Goal: Task Accomplishment & Management: Complete application form

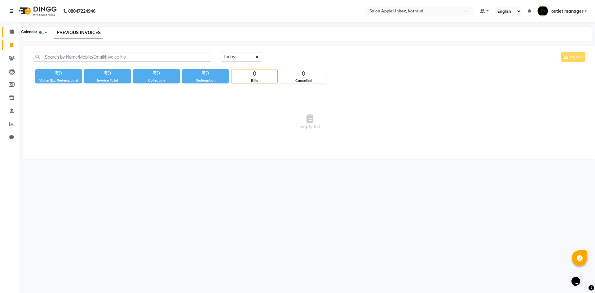
click at [13, 32] on icon at bounding box center [12, 31] width 4 height 5
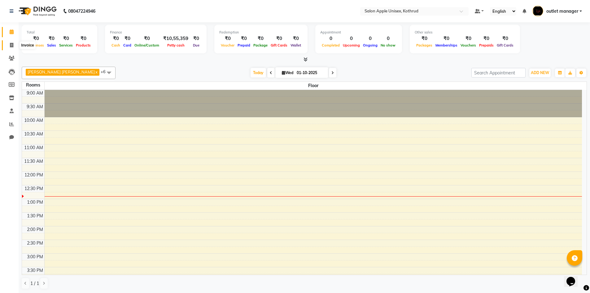
click at [12, 46] on icon at bounding box center [11, 45] width 3 height 5
select select "139"
select select "service"
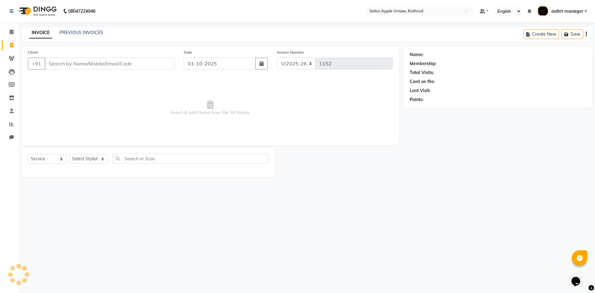
click at [85, 29] on div "INVOICE PREVIOUS INVOICES Create New Save" at bounding box center [307, 34] width 570 height 15
click at [85, 32] on link "PREVIOUS INVOICES" at bounding box center [81, 33] width 44 height 6
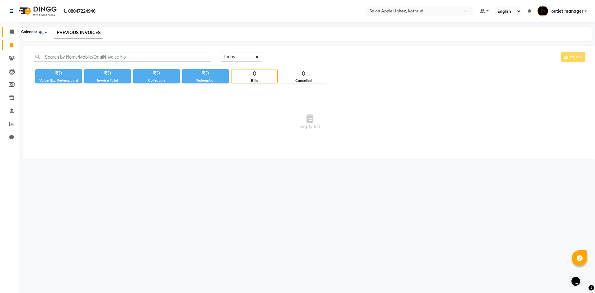
click at [11, 30] on icon at bounding box center [12, 31] width 4 height 5
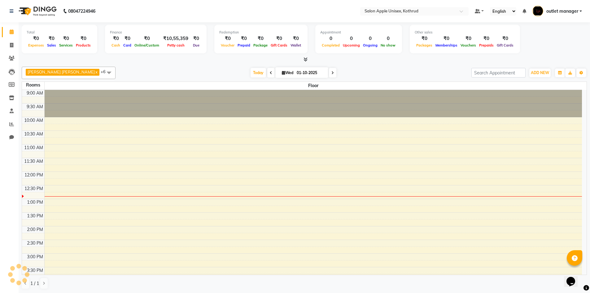
scroll to position [0, 0]
click at [15, 44] on span at bounding box center [11, 44] width 11 height 7
select select "service"
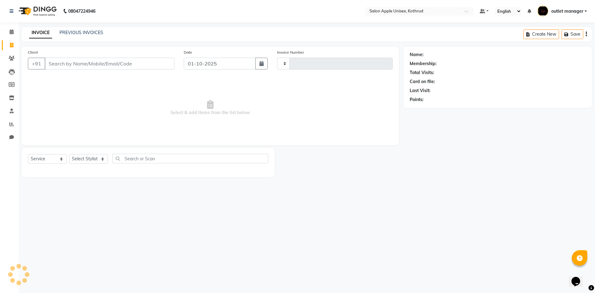
type input "1152"
select select "139"
click at [79, 59] on input "Client" at bounding box center [110, 64] width 130 height 12
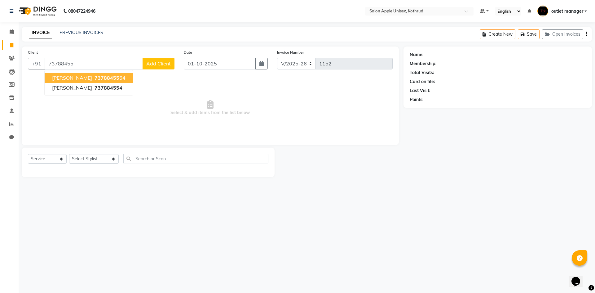
click at [94, 79] on span "73788455" at bounding box center [106, 78] width 25 height 6
type input "7378845554"
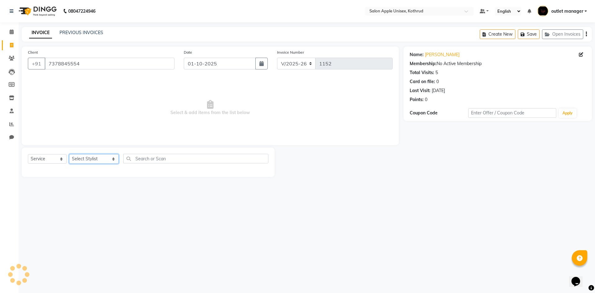
click at [82, 158] on select "Select Stylist [PERSON_NAME] [PERSON_NAME] [PERSON_NAME] outlet manager [PERSON…" at bounding box center [94, 159] width 50 height 10
click at [69, 154] on select "Select Stylist [PERSON_NAME] [PERSON_NAME] [PERSON_NAME] outlet manager [PERSON…" at bounding box center [94, 159] width 50 height 10
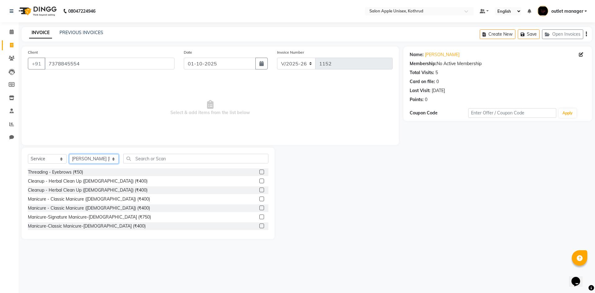
click at [100, 158] on select "Select Stylist [PERSON_NAME] [PERSON_NAME] [PERSON_NAME] outlet manager [PERSON…" at bounding box center [94, 159] width 50 height 10
select select "76425"
click at [69, 154] on select "Select Stylist [PERSON_NAME] [PERSON_NAME] [PERSON_NAME] outlet manager [PERSON…" at bounding box center [94, 159] width 50 height 10
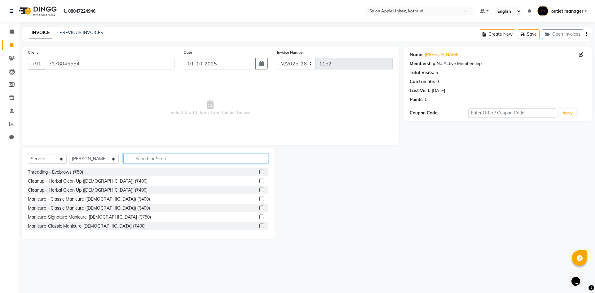
drag, startPoint x: 135, startPoint y: 157, endPoint x: 136, endPoint y: 153, distance: 4.1
click at [136, 156] on input "text" at bounding box center [195, 159] width 145 height 10
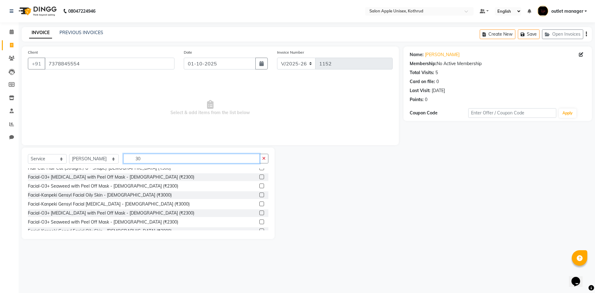
scroll to position [62, 0]
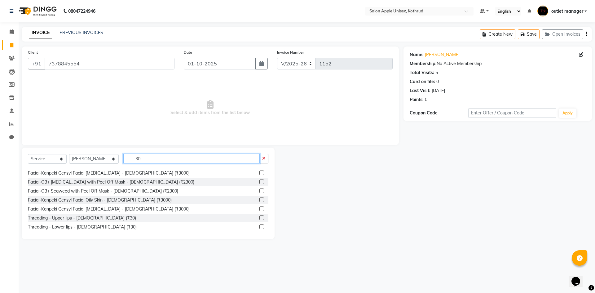
type input "30"
click at [259, 216] on label at bounding box center [261, 217] width 5 height 5
click at [259, 216] on input "checkbox" at bounding box center [261, 218] width 4 height 4
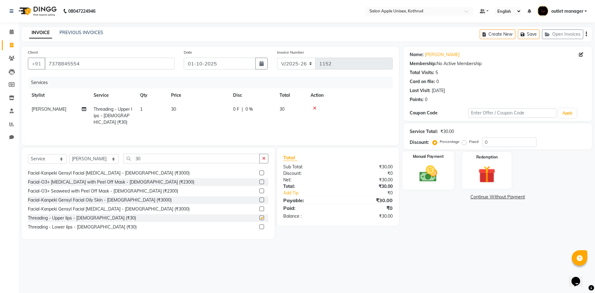
checkbox input "false"
drag, startPoint x: 446, startPoint y: 164, endPoint x: 454, endPoint y: 168, distance: 9.0
click at [446, 164] on div "Manual Payment" at bounding box center [428, 170] width 50 height 37
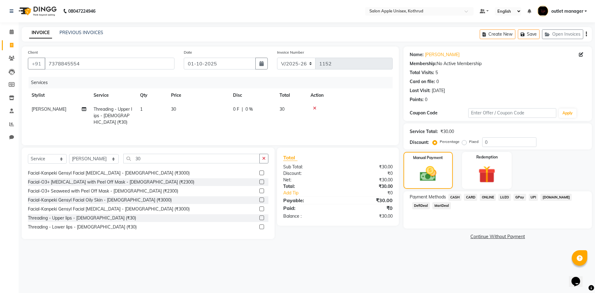
click at [481, 197] on span "ONLINE" at bounding box center [487, 197] width 16 height 7
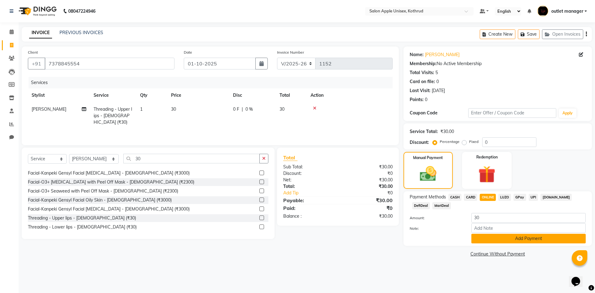
click at [524, 235] on button "Add Payment" at bounding box center [528, 238] width 114 height 10
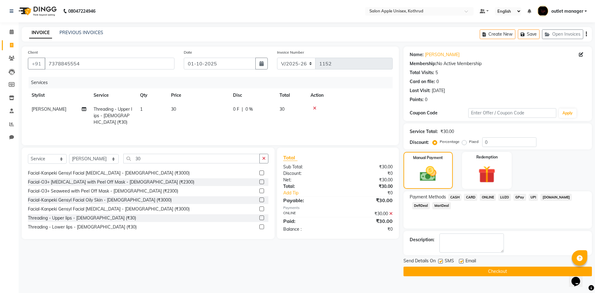
click at [529, 268] on button "Checkout" at bounding box center [497, 271] width 188 height 10
